Goal: Find specific page/section: Find specific page/section

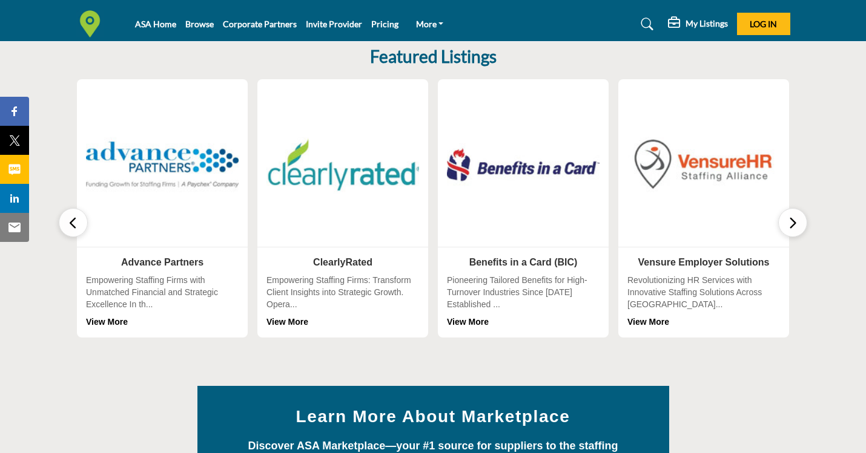
scroll to position [373, 0]
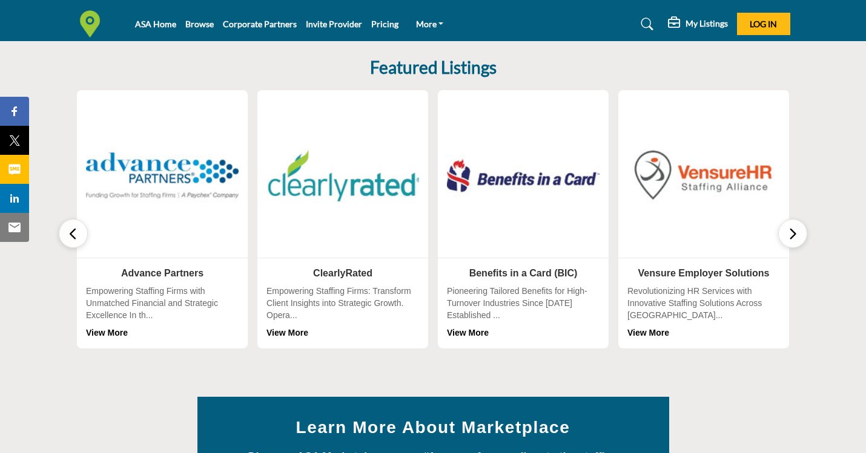
click at [801, 234] on button "button" at bounding box center [792, 233] width 29 height 29
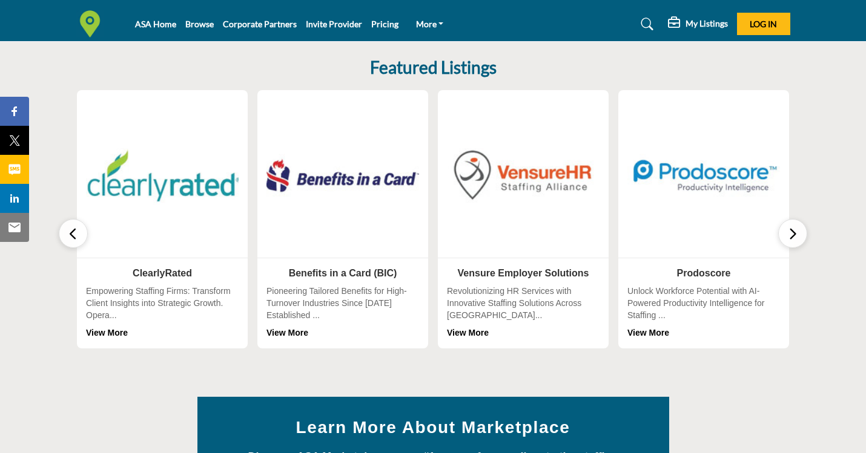
click at [801, 235] on button "button" at bounding box center [792, 233] width 29 height 29
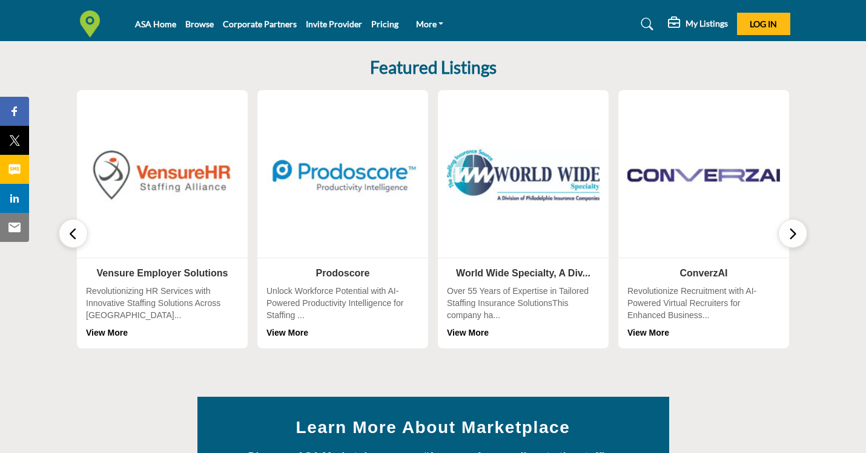
click at [801, 235] on button "button" at bounding box center [792, 233] width 29 height 29
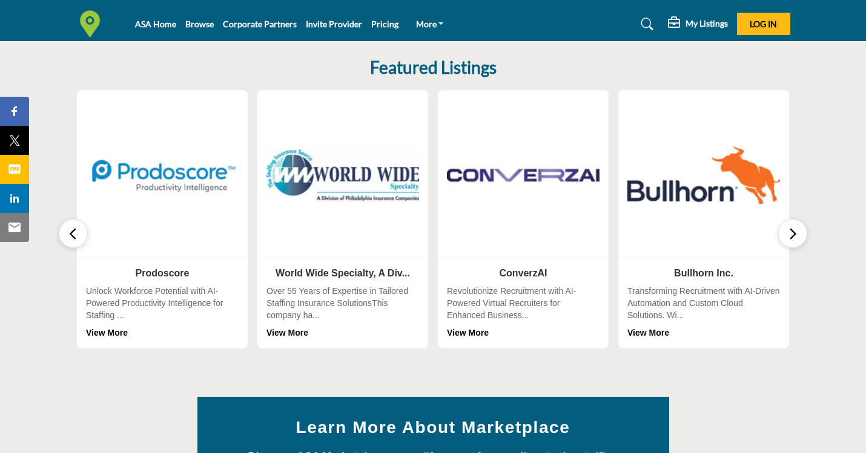
click at [801, 235] on button "button" at bounding box center [792, 233] width 29 height 29
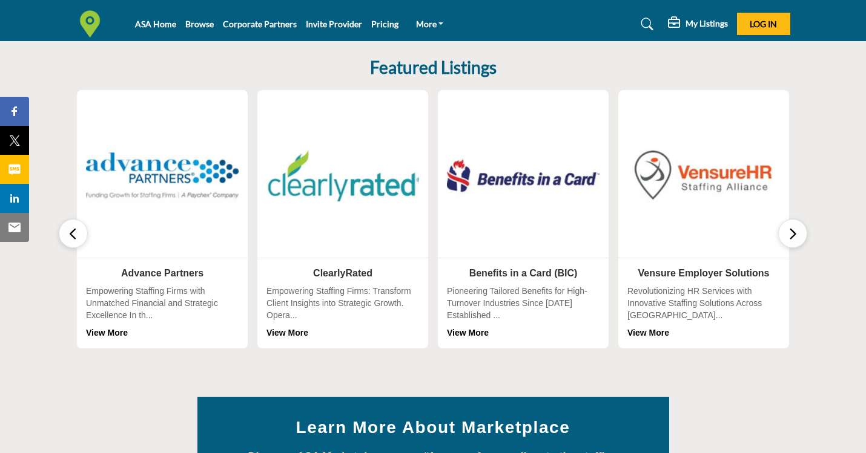
click at [801, 235] on button "button" at bounding box center [792, 233] width 29 height 29
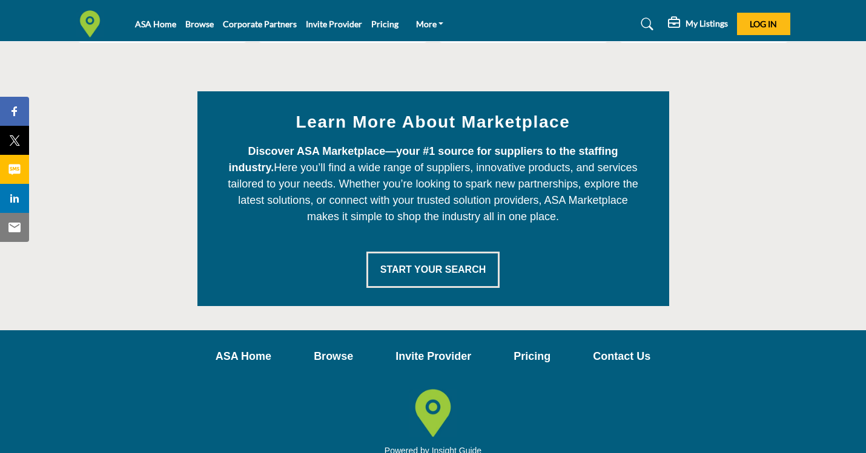
scroll to position [732, 0]
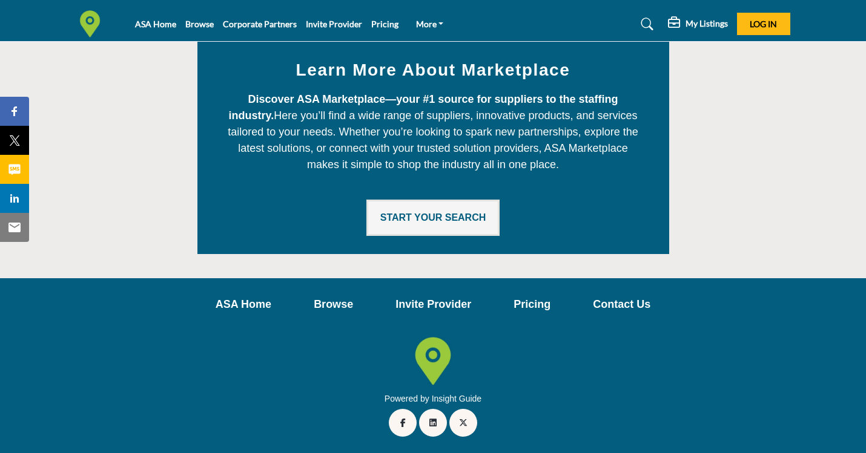
click at [422, 209] on button "Start Your Search" at bounding box center [433, 218] width 134 height 36
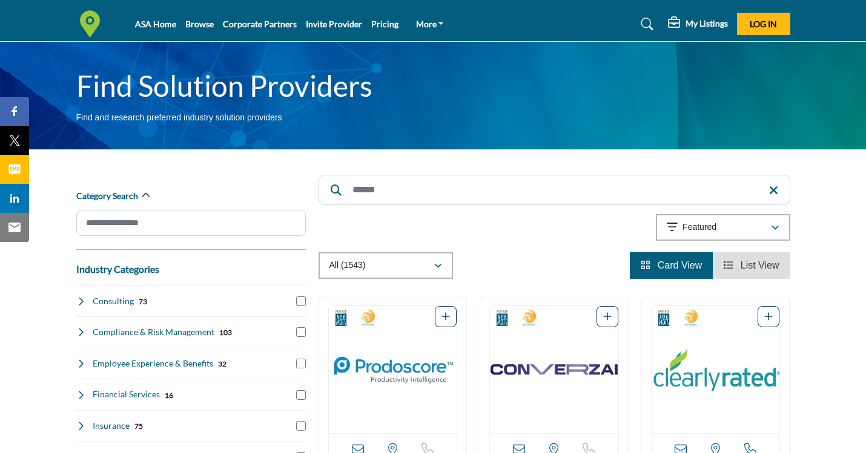
click at [407, 182] on input "Search" at bounding box center [554, 190] width 472 height 30
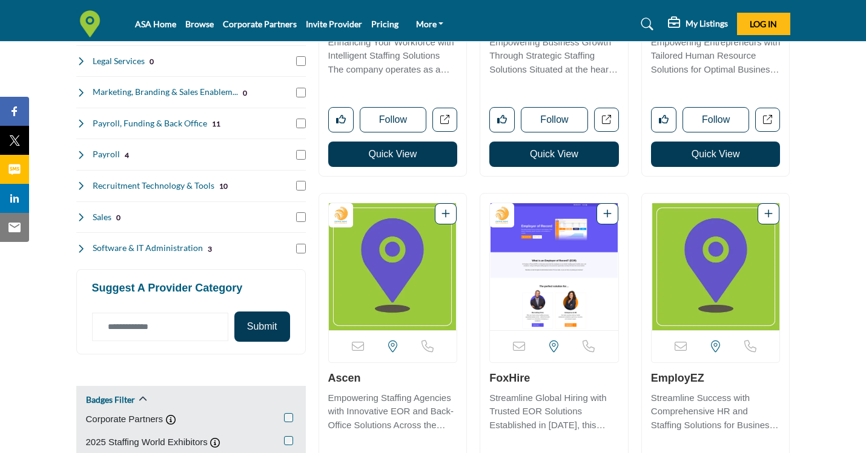
scroll to position [585, 0]
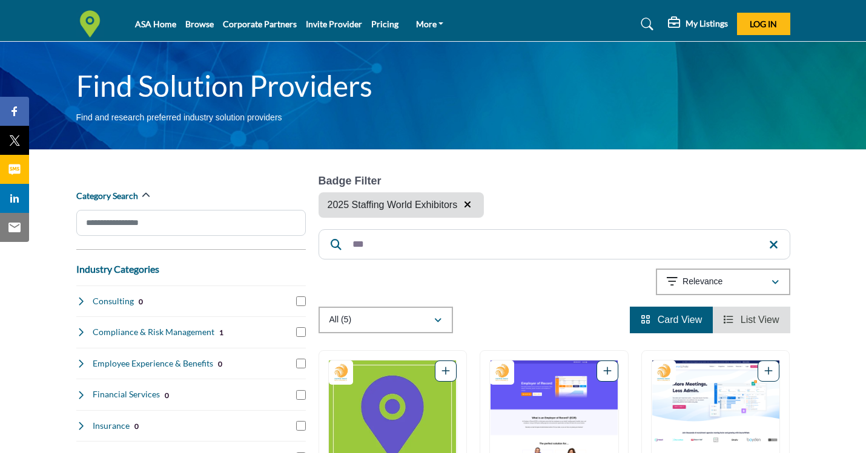
drag, startPoint x: 390, startPoint y: 240, endPoint x: 337, endPoint y: 237, distance: 53.3
click at [343, 239] on input "***" at bounding box center [554, 244] width 472 height 30
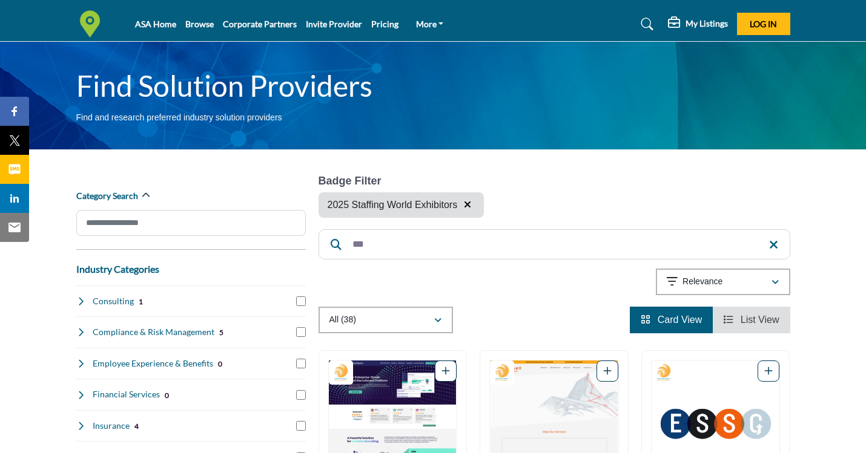
scroll to position [165, 0]
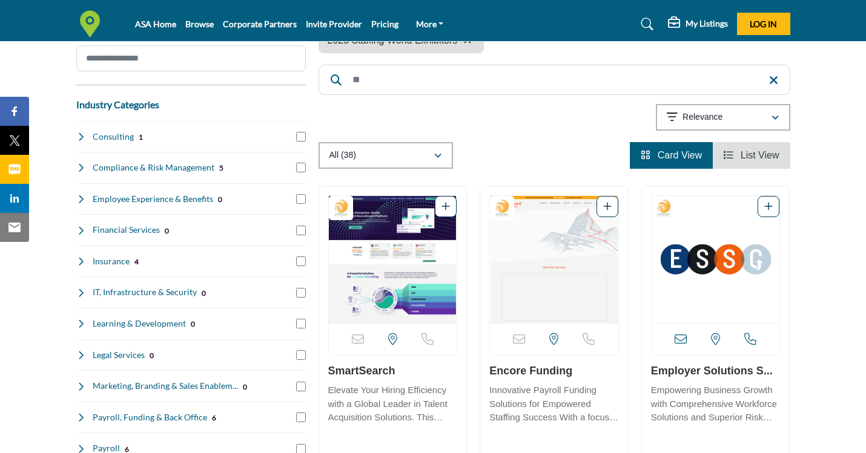
type input "*"
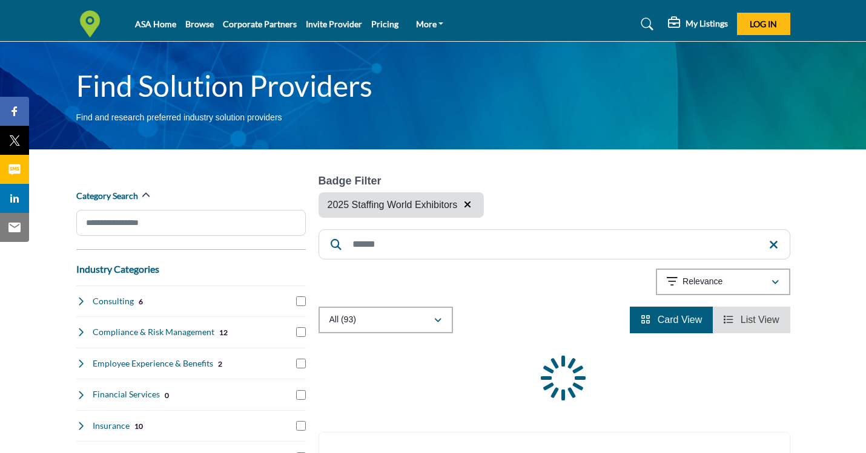
type input "*"
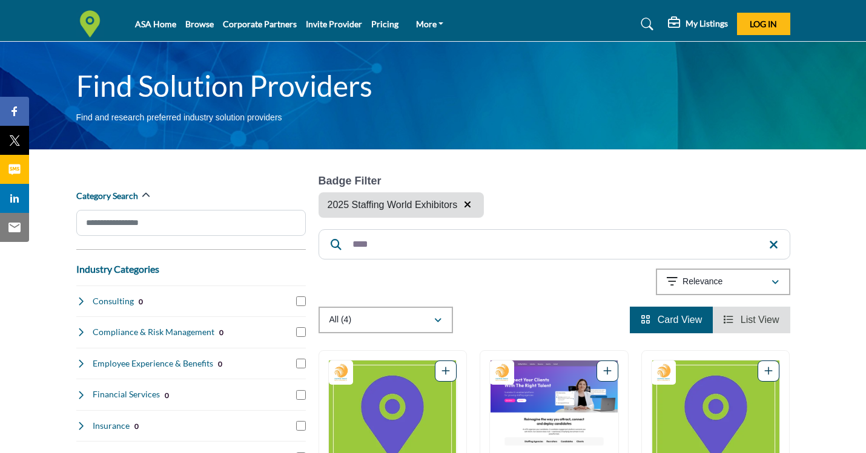
type input "****"
click at [756, 25] on span "Log In" at bounding box center [762, 24] width 27 height 10
click at [762, 30] on h5 "[PERSON_NAME]" at bounding box center [756, 24] width 67 height 12
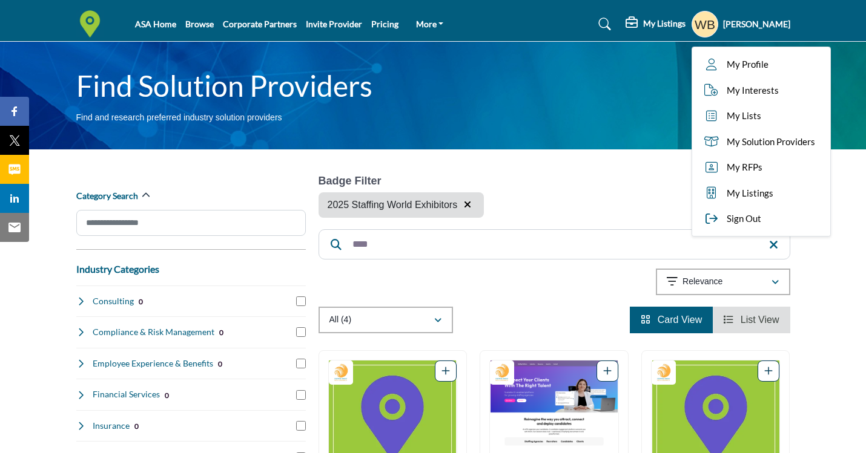
click at [525, 207] on div "Badge Filter 2025 Staffing World Exhibitors" at bounding box center [554, 196] width 472 height 43
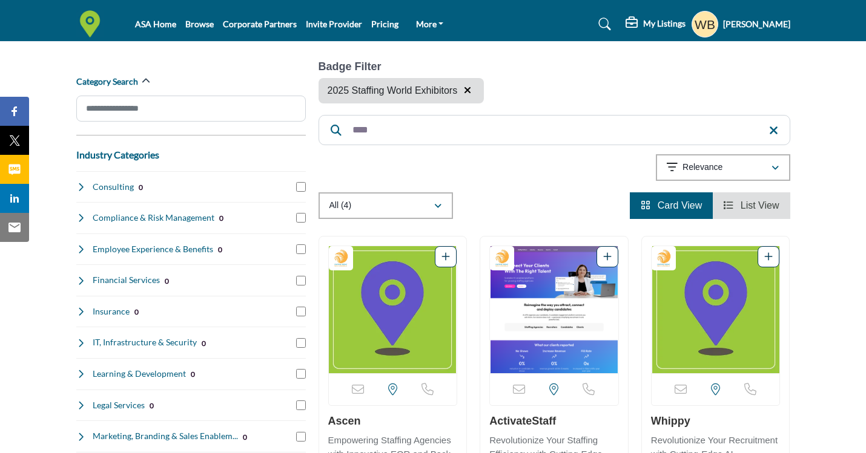
scroll to position [117, 0]
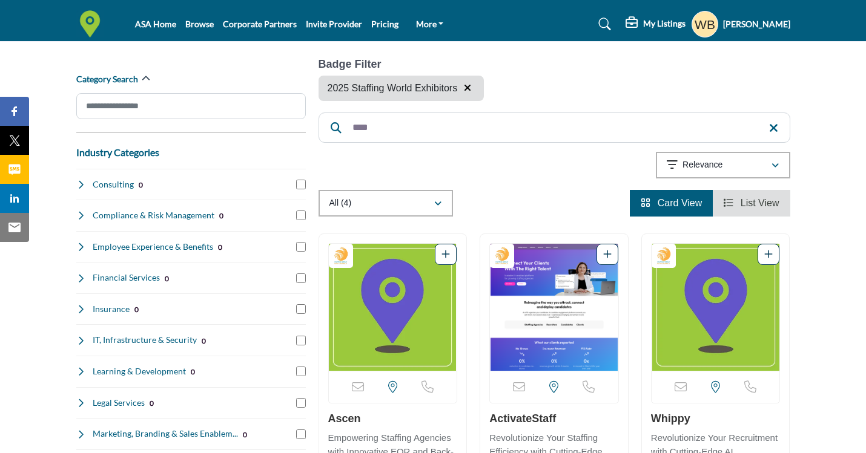
click at [779, 125] on input "****" at bounding box center [554, 128] width 472 height 30
click at [776, 125] on icon at bounding box center [773, 128] width 9 height 12
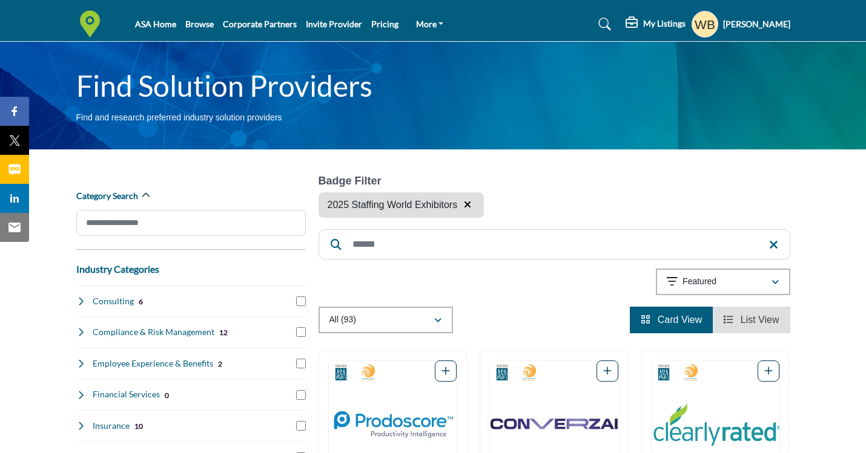
click at [643, 21] on h5 "My Listings" at bounding box center [664, 23] width 42 height 11
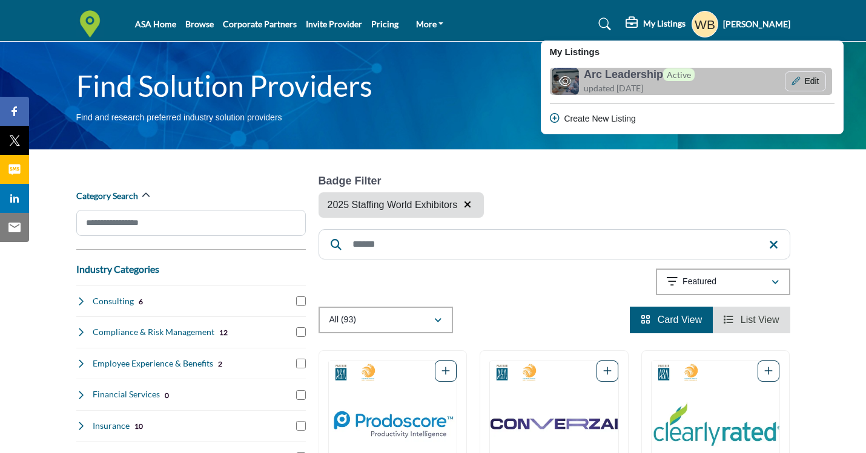
click at [623, 78] on h6 "Arc Leadership Active" at bounding box center [639, 74] width 111 height 13
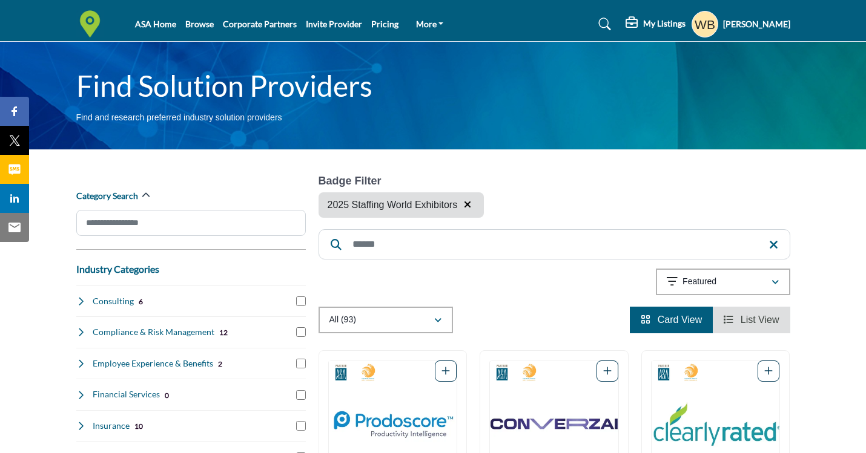
click at [643, 28] on h5 "My Listings" at bounding box center [664, 23] width 42 height 11
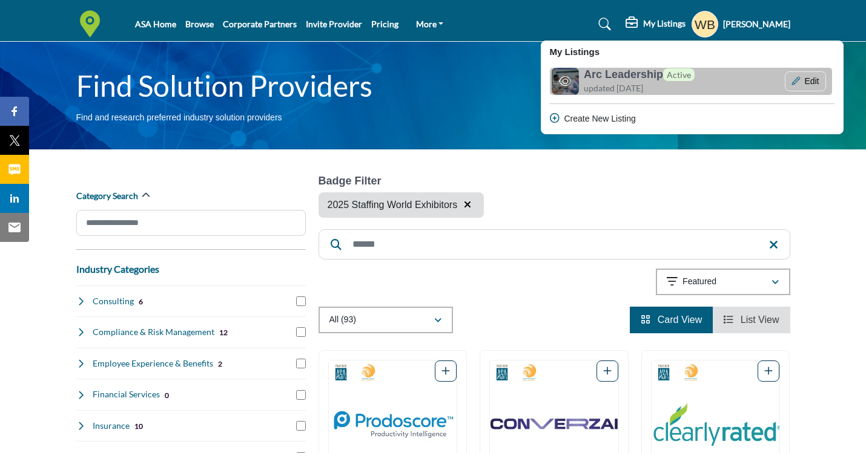
click at [652, 82] on h6 "Arc Leadership Active" at bounding box center [639, 74] width 111 height 13
